Goal: Check status: Check status

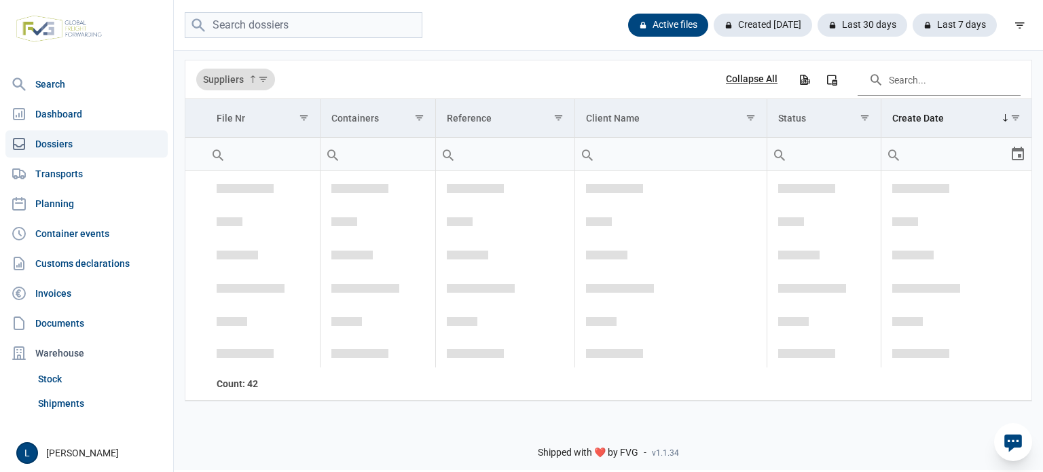
scroll to position [361, 0]
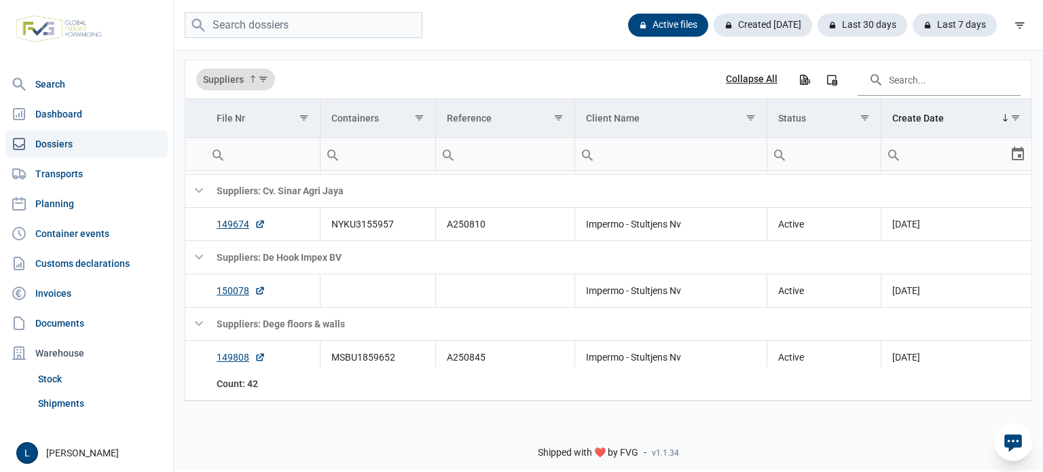
click at [313, 11] on div "Active files Created today Last 30 days Last 7 days" at bounding box center [608, 25] width 869 height 51
click at [668, 31] on div "Active files" at bounding box center [662, 25] width 91 height 23
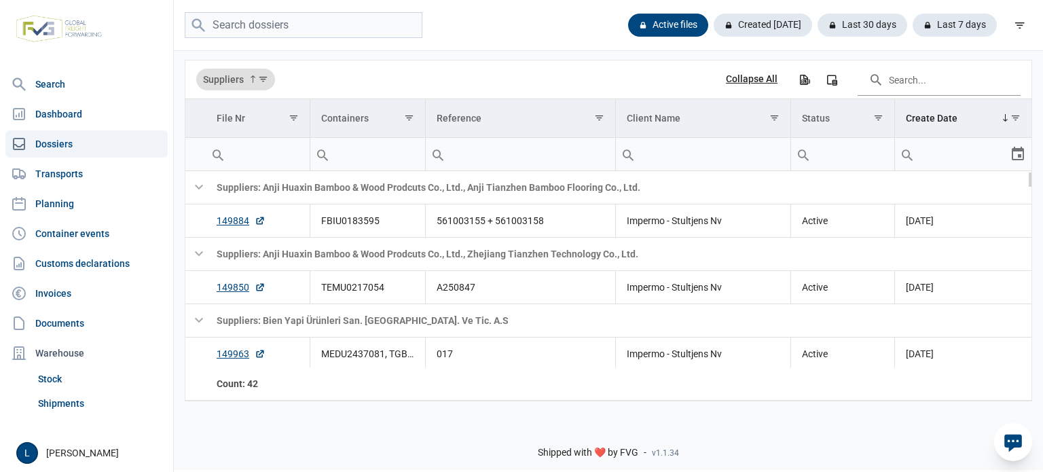
scroll to position [90, 0]
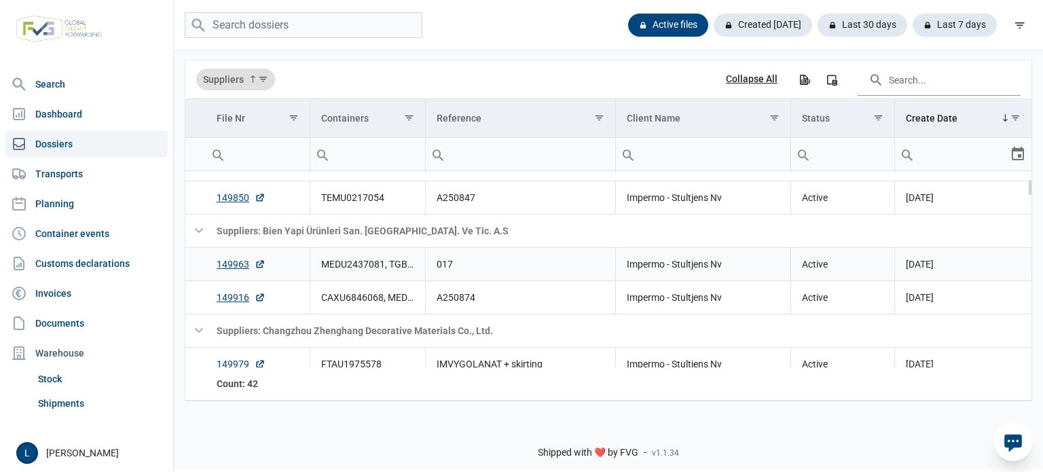
click at [229, 253] on td "149963" at bounding box center [258, 263] width 104 height 33
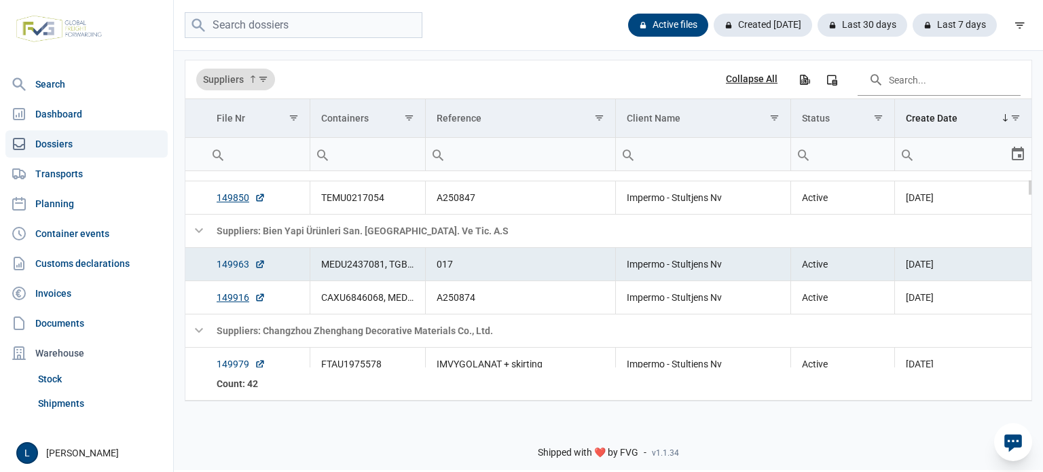
click at [228, 265] on link "149963" at bounding box center [241, 264] width 49 height 14
click at [240, 266] on link "149963" at bounding box center [241, 264] width 49 height 14
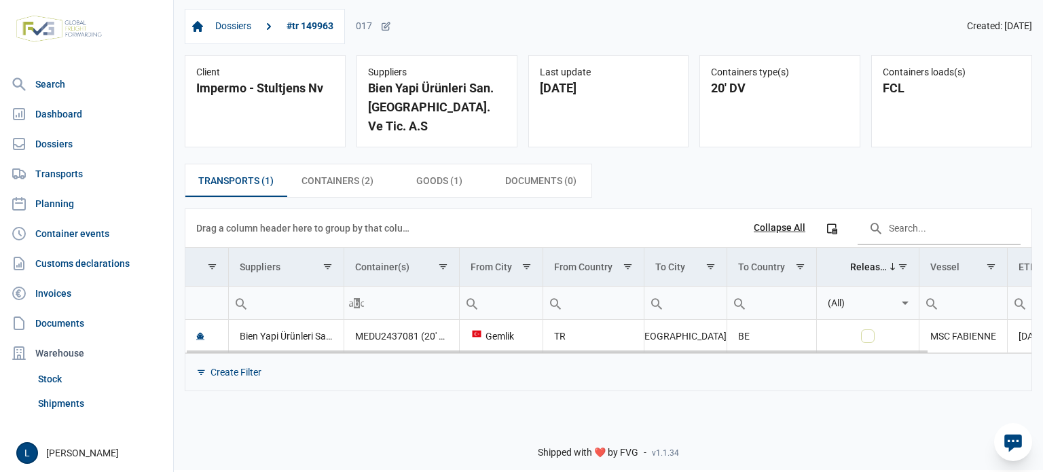
drag, startPoint x: 678, startPoint y: 328, endPoint x: 763, endPoint y: 333, distance: 85.0
click at [763, 331] on body "For evaluation purposes only. Redistribution prohibited. Please register an exi…" at bounding box center [521, 212] width 1043 height 472
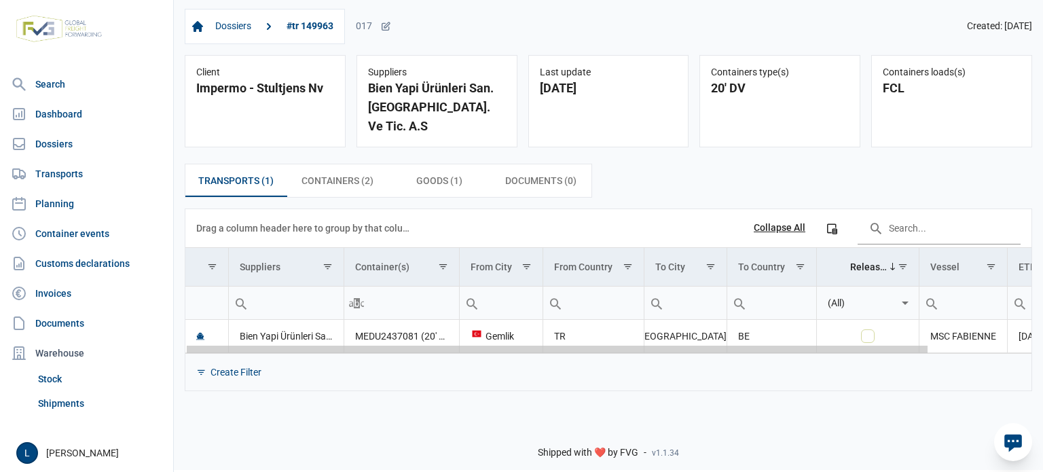
scroll to position [0, 116]
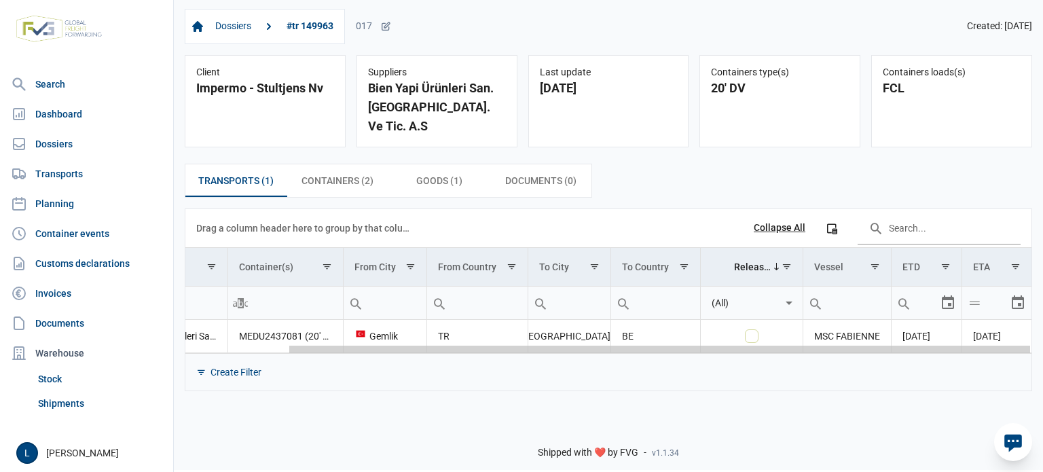
drag, startPoint x: 756, startPoint y: 333, endPoint x: 1027, endPoint y: 353, distance: 271.7
click at [1038, 350] on body "For evaluation purposes only. Redistribution prohibited. Please register an exi…" at bounding box center [521, 212] width 1043 height 472
